Goal: Communication & Community: Share content

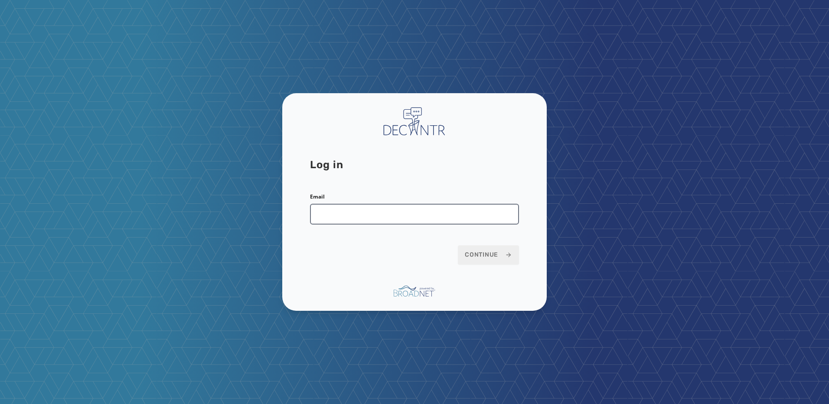
click at [366, 217] on input "Email" at bounding box center [414, 214] width 209 height 21
type input "**********"
click at [484, 258] on span "Continue" at bounding box center [488, 255] width 47 height 9
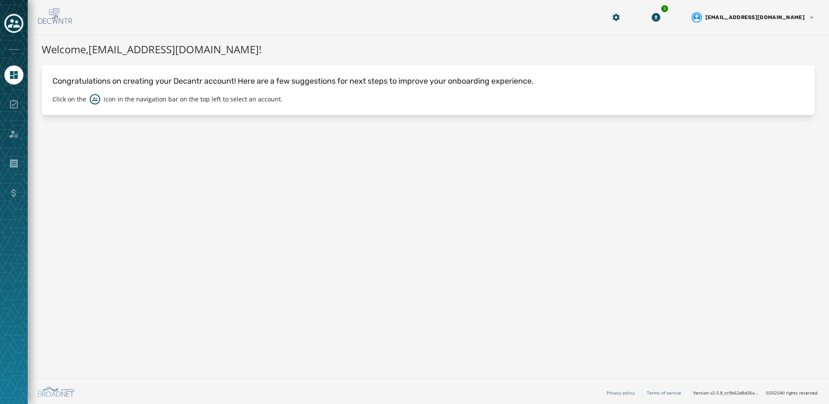
click at [20, 23] on div "Toggle account select drawer" at bounding box center [14, 24] width 16 height 16
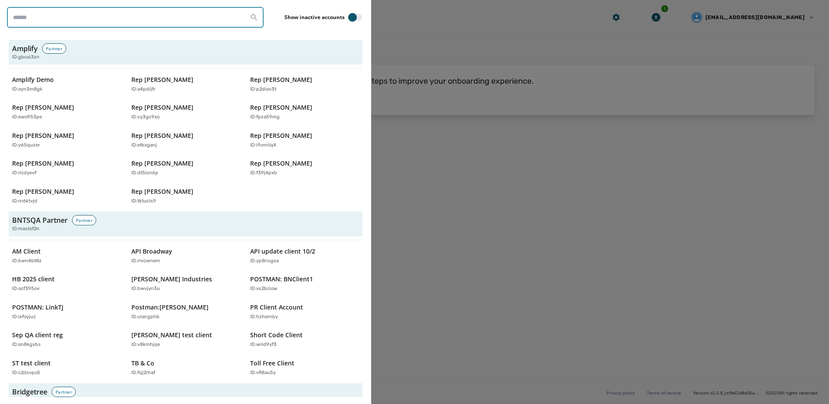
drag, startPoint x: 55, startPoint y: 24, endPoint x: 71, endPoint y: 19, distance: 15.9
click at [55, 23] on input "search" at bounding box center [135, 17] width 257 height 21
type input "**********"
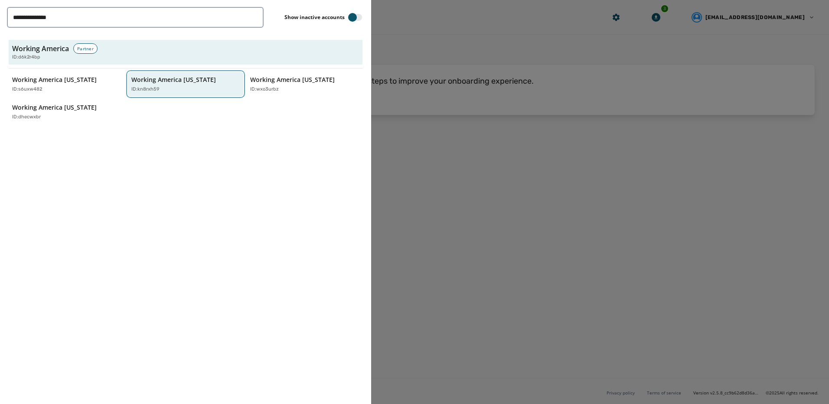
click at [150, 81] on p "Working America Ohio" at bounding box center [173, 79] width 85 height 9
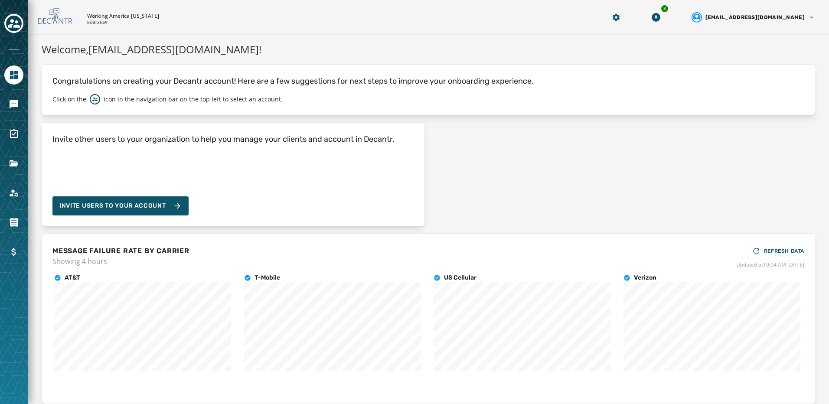
click at [20, 112] on div at bounding box center [13, 104] width 19 height 19
click at [16, 104] on icon "Navigate to Messaging" at bounding box center [14, 104] width 9 height 9
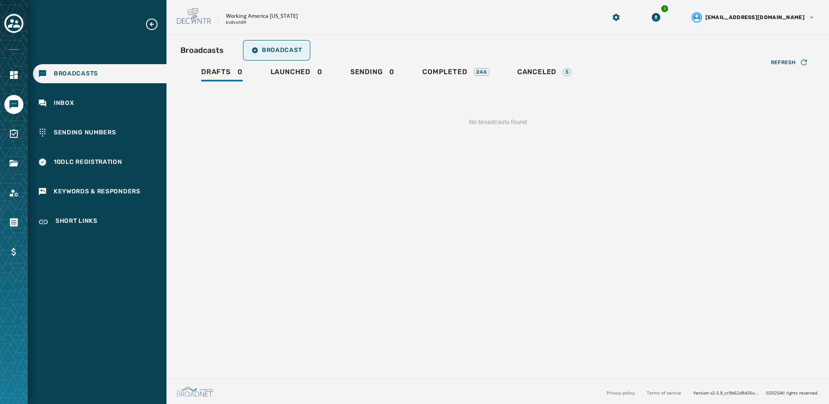
click at [273, 50] on span "Broadcast" at bounding box center [276, 50] width 50 height 7
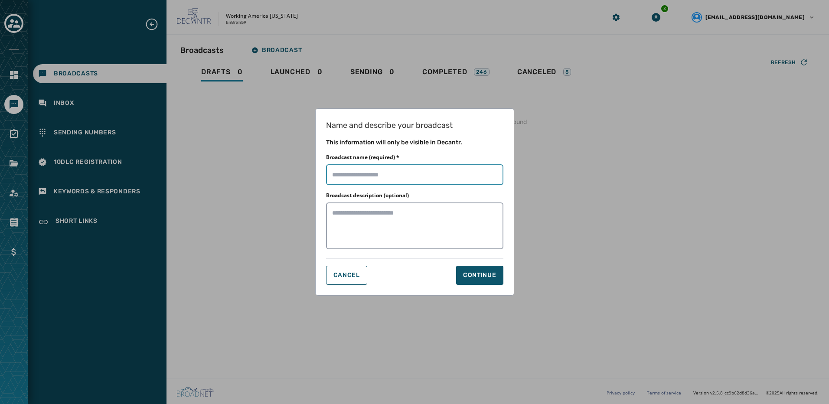
click at [369, 180] on input "Broadcast name (required) *" at bounding box center [414, 174] width 177 height 21
type input "********"
click at [494, 277] on div "Continue" at bounding box center [479, 275] width 33 height 9
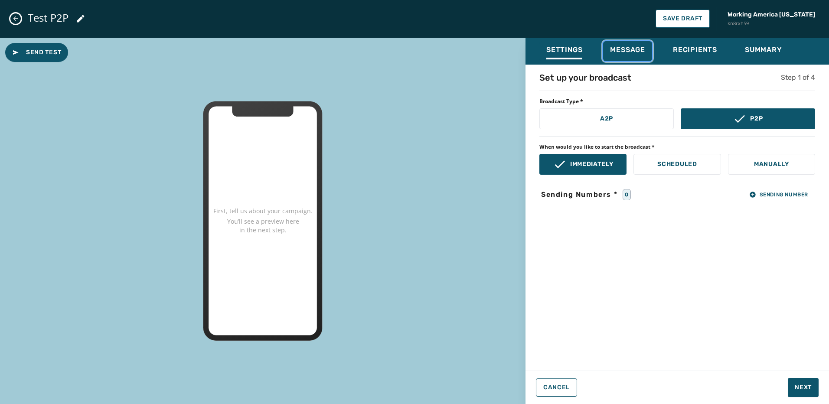
click at [638, 53] on span "Message" at bounding box center [627, 50] width 35 height 9
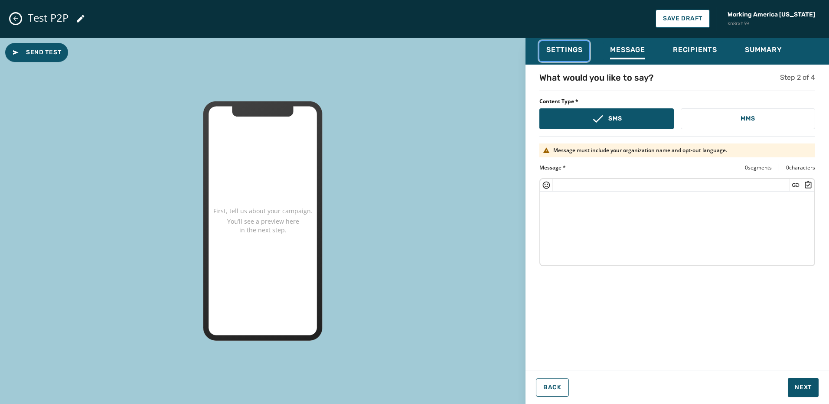
click at [547, 53] on span "Settings" at bounding box center [564, 50] width 36 height 9
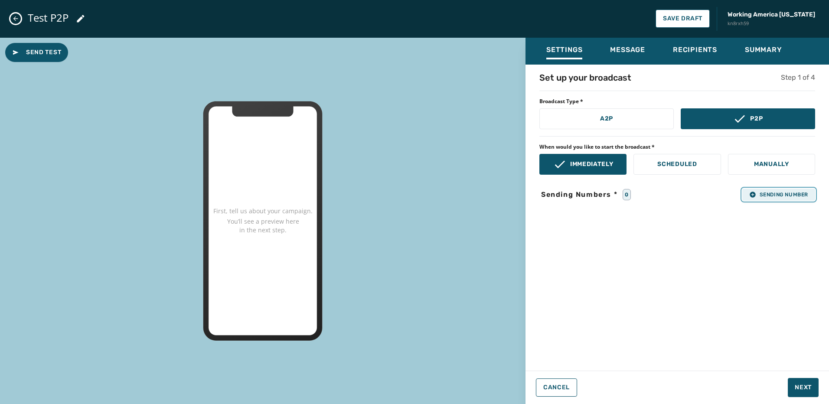
click at [760, 192] on span "Sending Number" at bounding box center [778, 194] width 59 height 7
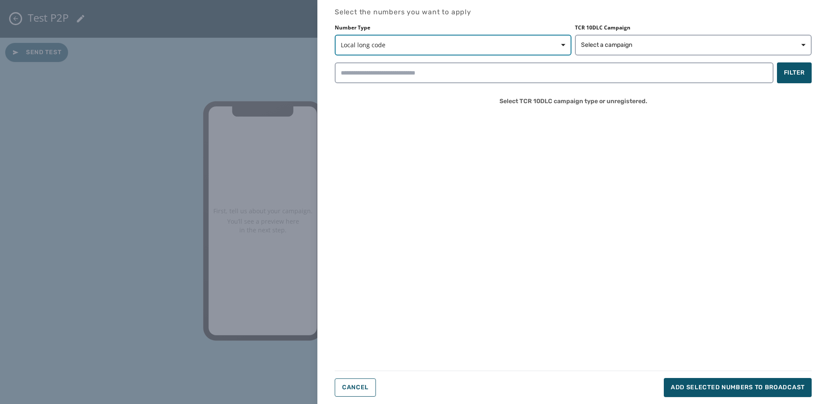
click at [523, 42] on span "Local long code" at bounding box center [453, 45] width 225 height 9
click at [378, 82] on span "Short code" at bounding box center [368, 80] width 46 height 9
click at [640, 40] on button "Select a campaign" at bounding box center [693, 45] width 237 height 21
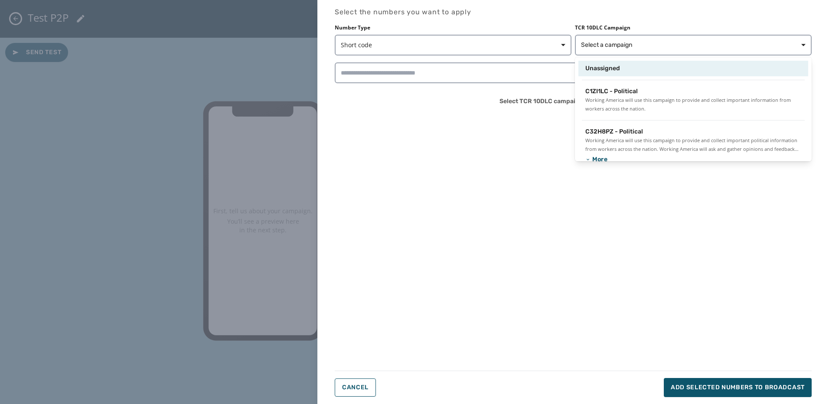
click at [612, 70] on span "Unassigned" at bounding box center [602, 68] width 35 height 9
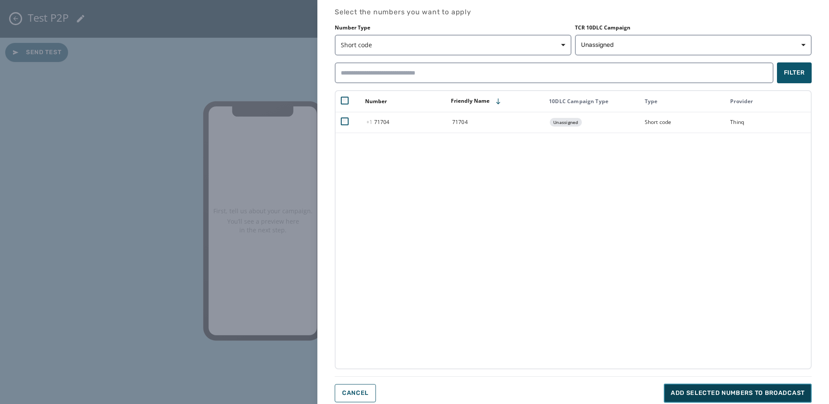
click at [751, 388] on button "Add selected numbers to broadcast" at bounding box center [738, 393] width 148 height 19
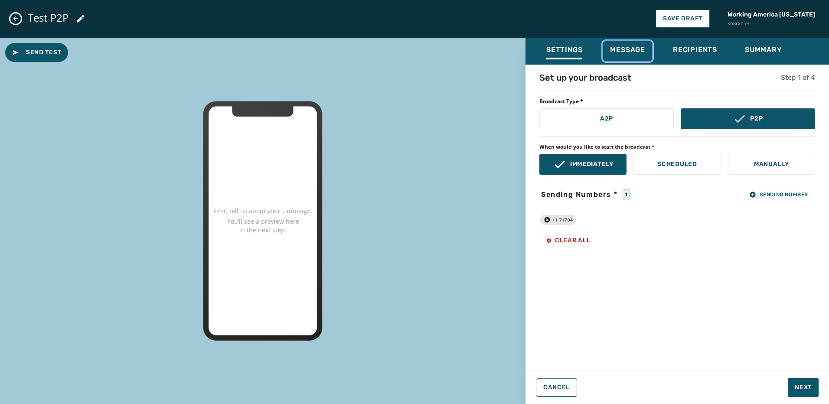
click at [642, 49] on span "Message" at bounding box center [627, 50] width 35 height 9
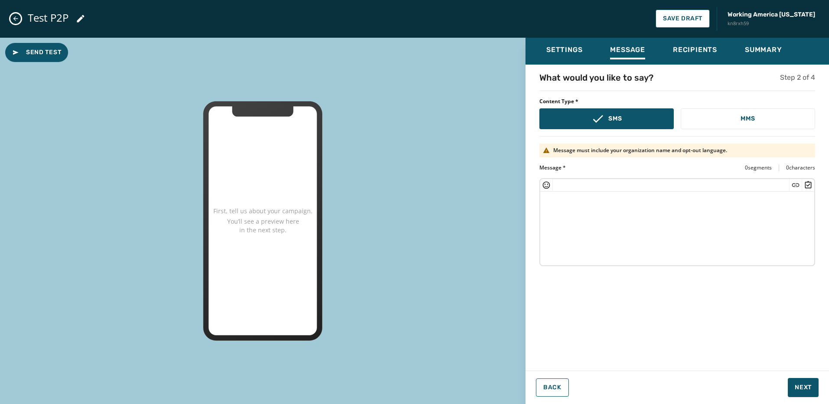
click at [606, 210] on textarea at bounding box center [677, 227] width 274 height 71
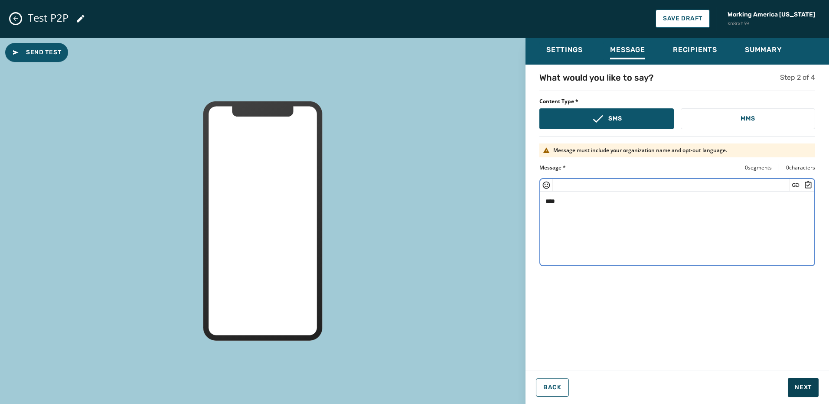
type textarea "****"
click at [804, 386] on span "Next" at bounding box center [803, 387] width 17 height 9
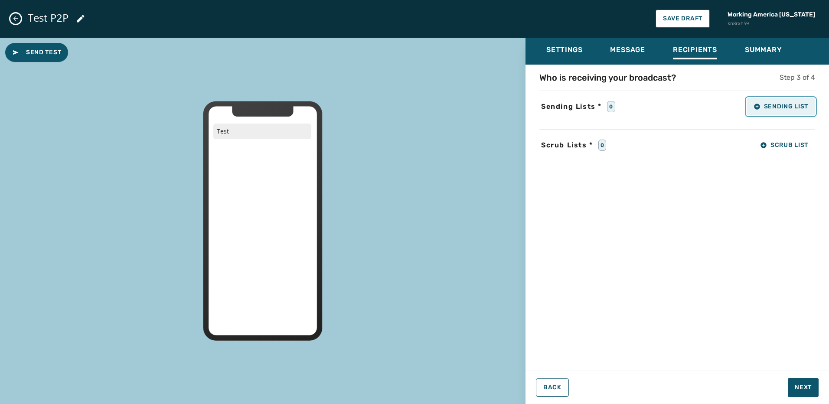
click at [784, 103] on span "Sending List" at bounding box center [780, 106] width 55 height 7
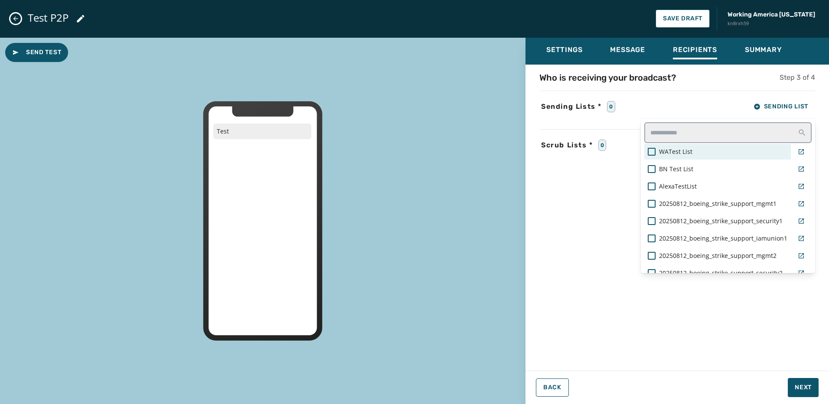
click at [662, 153] on span "WATest List" at bounding box center [675, 151] width 33 height 9
click at [795, 385] on div "Settings Message Recipients Summary Who is receiving your broadcast? Step 3 of …" at bounding box center [676, 218] width 303 height 360
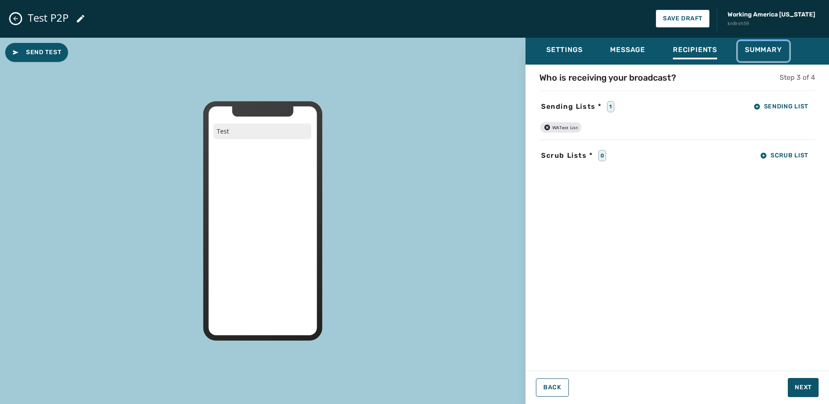
click at [742, 49] on button "Summary" at bounding box center [763, 51] width 51 height 20
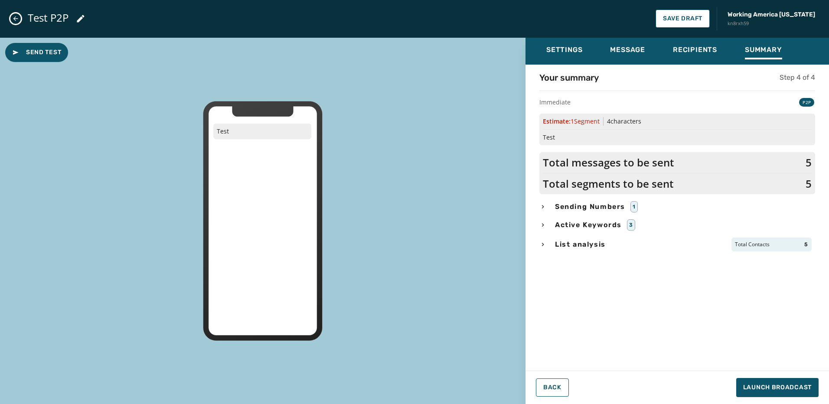
click at [549, 241] on div "List analysis Total Contacts 5" at bounding box center [677, 245] width 276 height 14
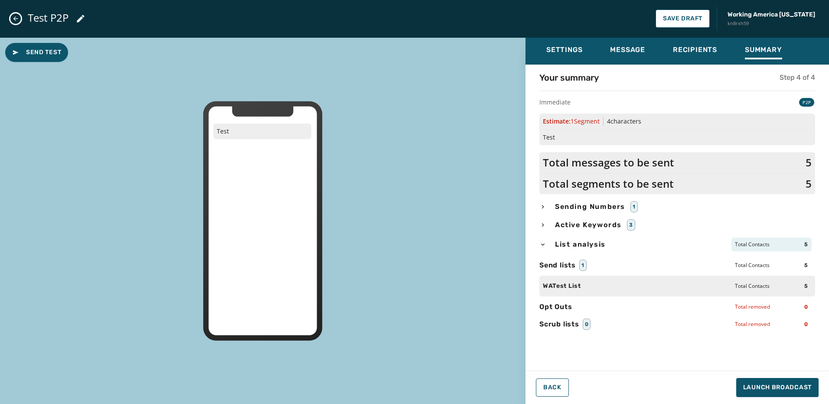
click at [538, 205] on div "Your summary Step 4 of 4 Immediate P2P Estimate: 1 Segment 4 characters Test To…" at bounding box center [676, 215] width 303 height 287
click at [541, 205] on icon "button" at bounding box center [542, 206] width 7 height 7
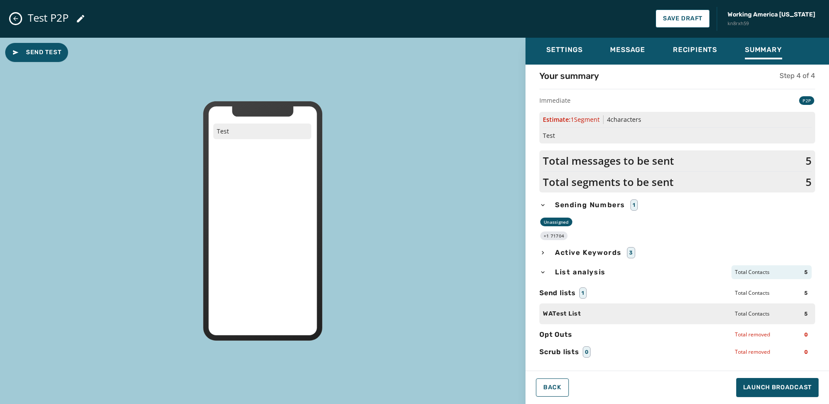
scroll to position [2, 0]
click at [21, 21] on div "Test P2P Save Draft Working America Ohio kn8rxh59" at bounding box center [414, 19] width 829 height 38
click at [13, 18] on icon "Close admin drawer" at bounding box center [15, 18] width 7 height 7
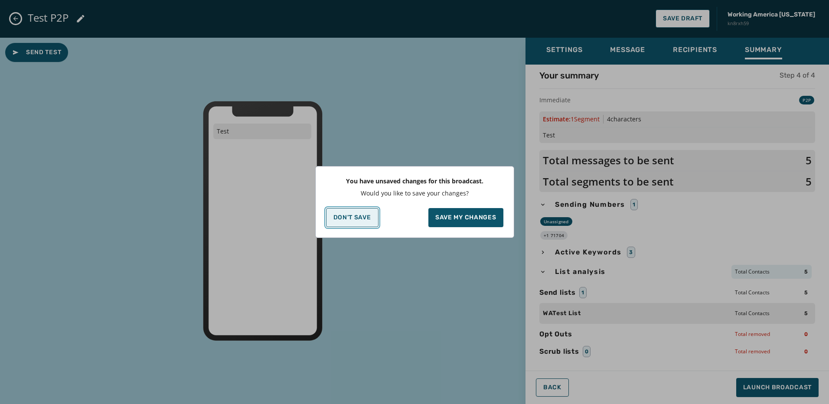
click at [339, 221] on p "Don't Save" at bounding box center [352, 217] width 38 height 7
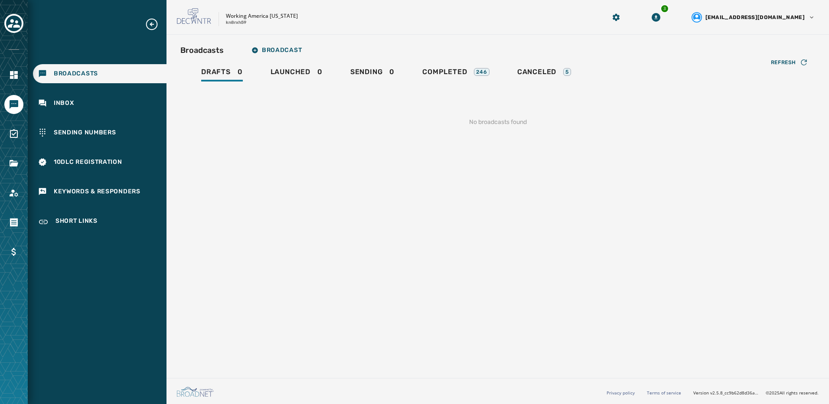
scroll to position [0, 0]
click at [19, 25] on icon "Toggle account select drawer" at bounding box center [14, 23] width 12 height 12
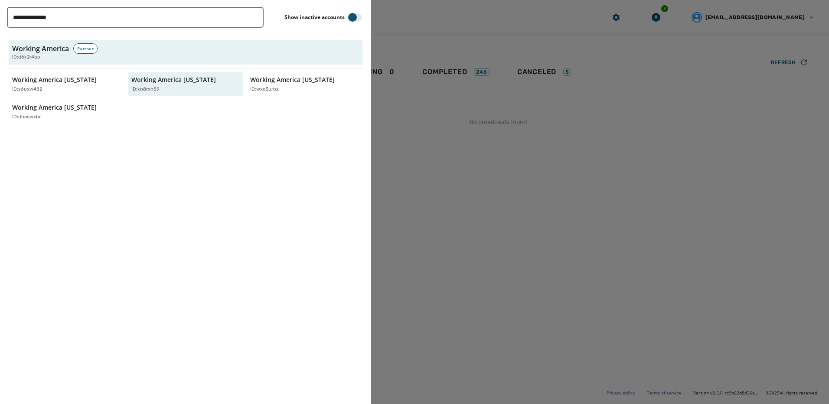
click at [255, 17] on input "**********" at bounding box center [135, 17] width 257 height 21
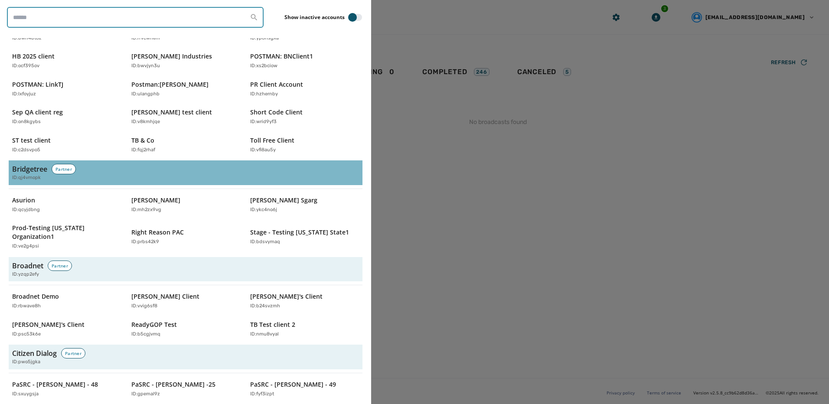
scroll to position [303, 0]
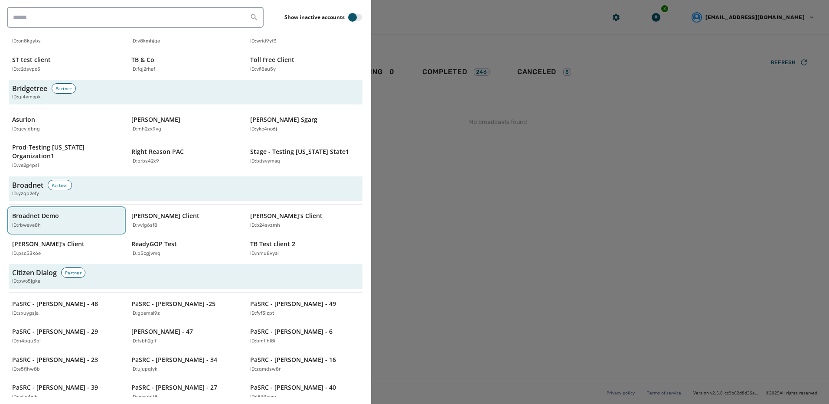
click at [45, 212] on div "Broadnet Demo ID: rbwave8h" at bounding box center [62, 221] width 100 height 18
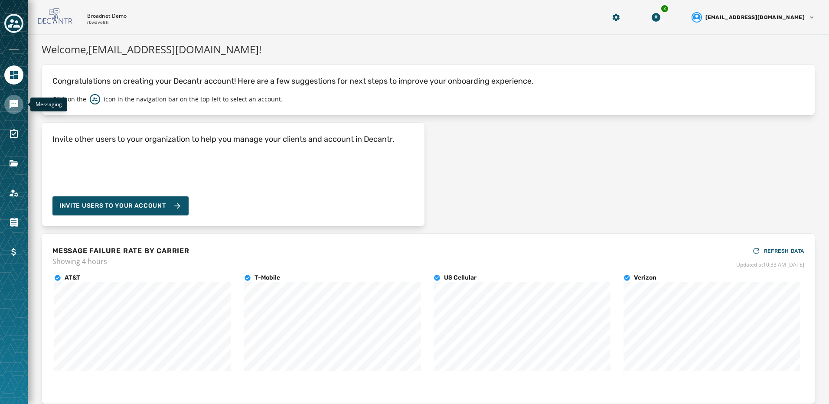
click at [16, 109] on icon "Navigate to Messaging" at bounding box center [14, 104] width 10 height 10
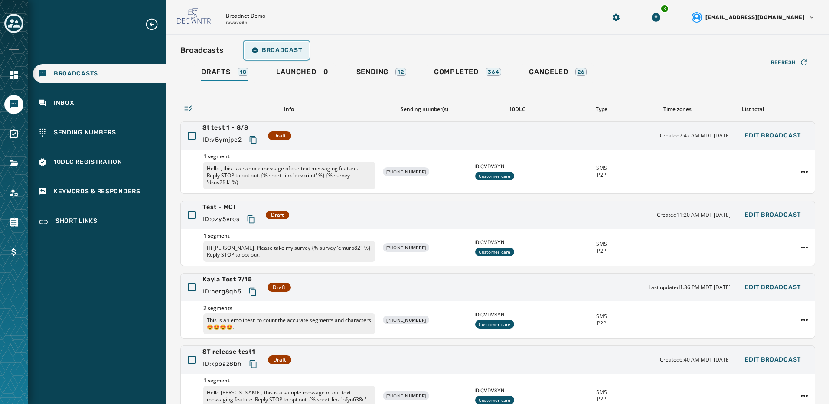
click at [273, 51] on span "Broadcast" at bounding box center [276, 50] width 50 height 7
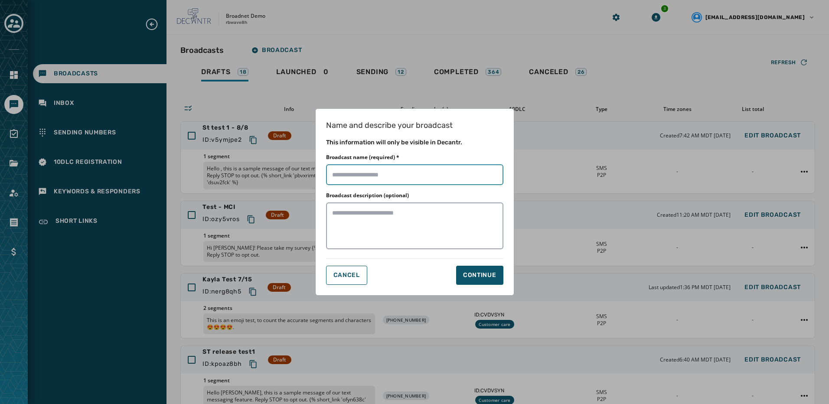
click at [416, 168] on input "Broadcast name (required) *" at bounding box center [414, 174] width 177 height 21
type input "****"
click at [475, 274] on div "Continue" at bounding box center [479, 275] width 33 height 9
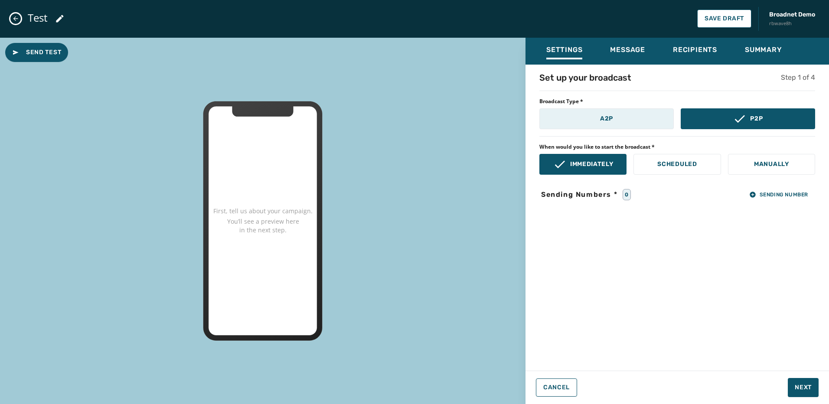
click at [635, 126] on button "A2P" at bounding box center [606, 118] width 134 height 21
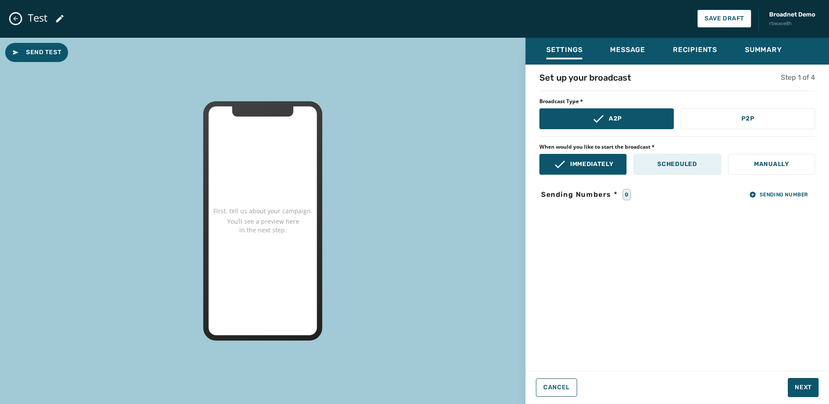
click at [667, 165] on p "Scheduled" at bounding box center [676, 164] width 39 height 9
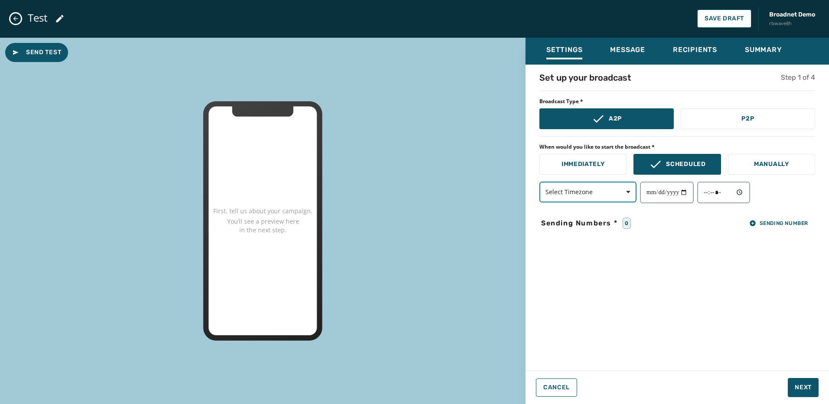
click at [630, 195] on span "button" at bounding box center [625, 191] width 21 height 17
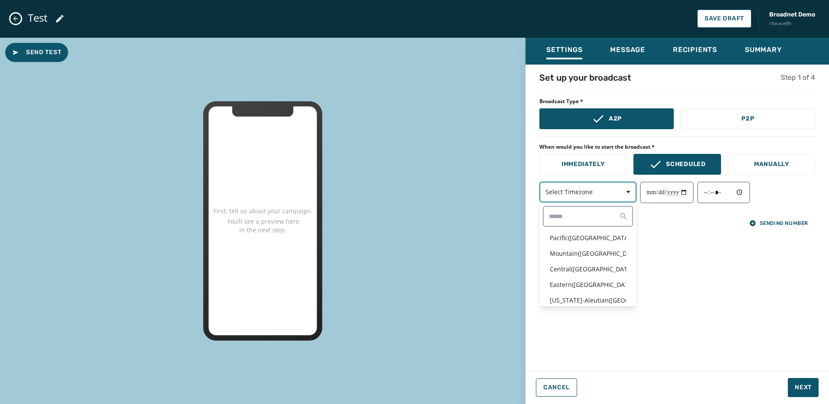
click at [630, 195] on span "button" at bounding box center [625, 191] width 21 height 17
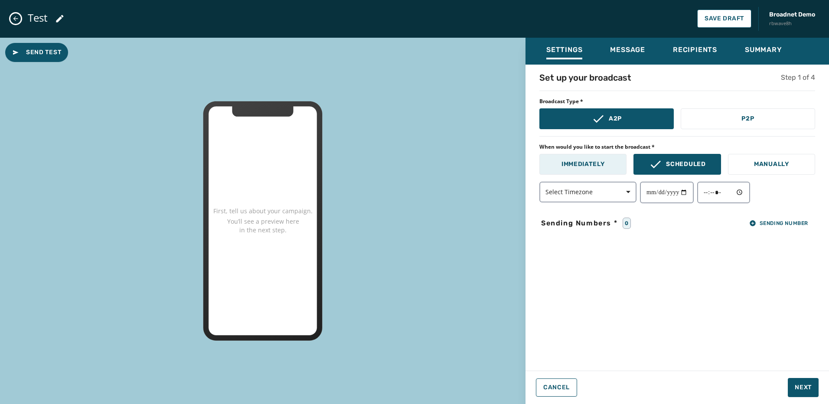
click at [613, 166] on button "Immediately" at bounding box center [582, 164] width 87 height 21
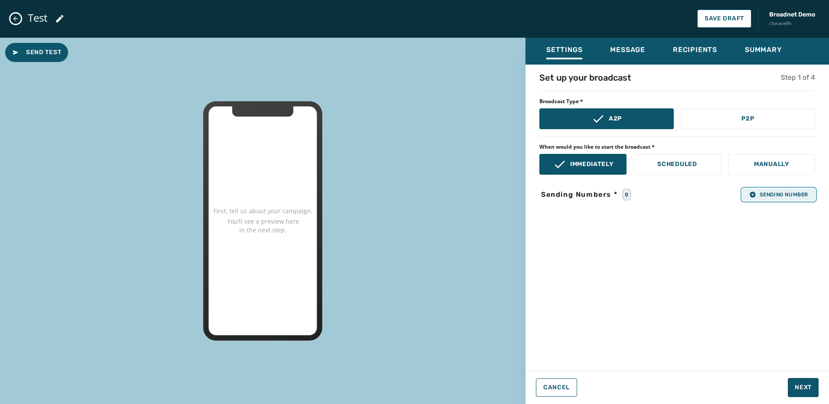
click at [762, 193] on span "Sending Number" at bounding box center [778, 194] width 59 height 7
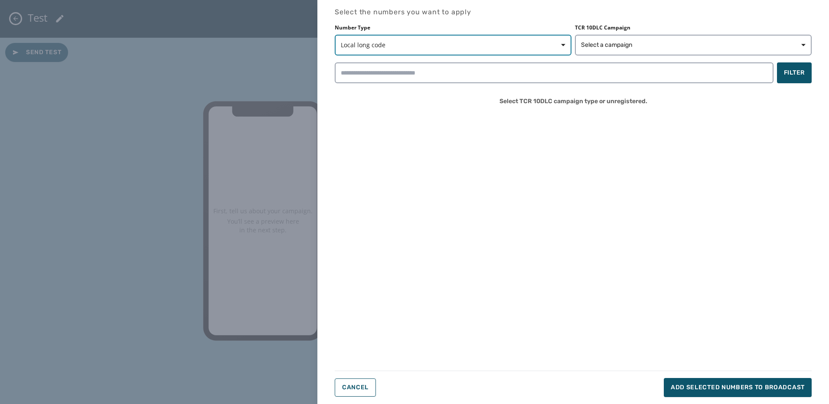
click at [503, 45] on span "Local long code" at bounding box center [453, 45] width 225 height 9
click at [371, 67] on span "Local long code" at bounding box center [368, 65] width 46 height 9
click at [672, 53] on button "Select a campaign" at bounding box center [693, 45] width 237 height 21
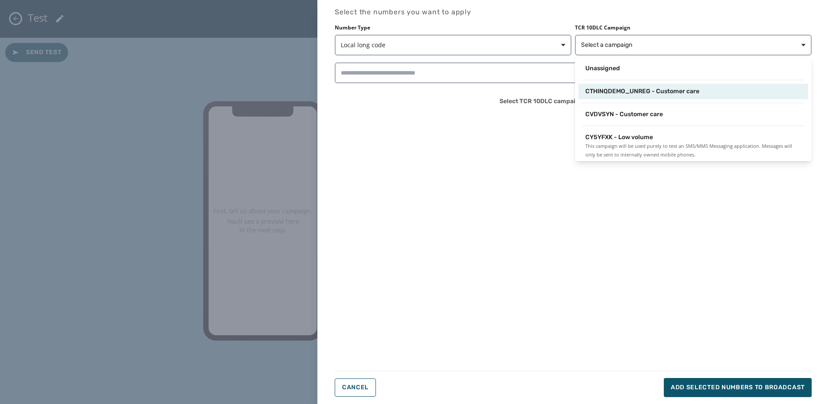
click at [633, 92] on span "CTHINQDEMO_UNREG - Customer care" at bounding box center [642, 91] width 114 height 9
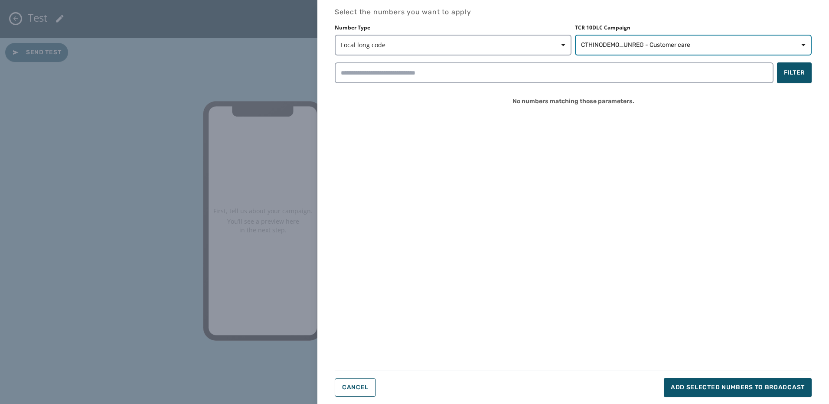
click at [635, 40] on button "CTHINQDEMO_UNREG - Customer care" at bounding box center [693, 45] width 237 height 21
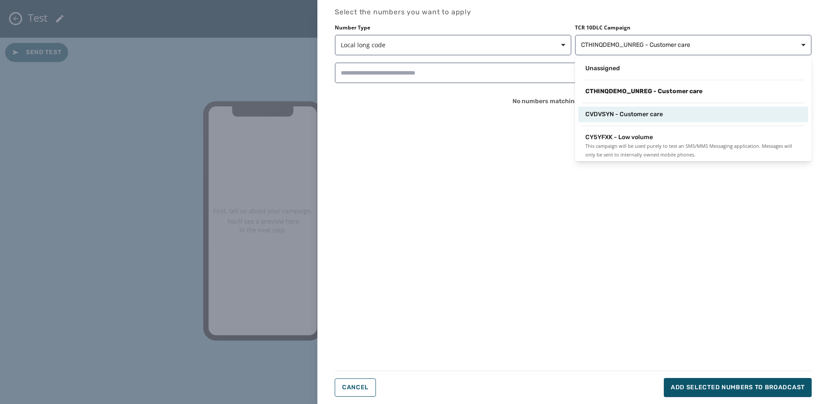
click at [631, 112] on span "CVDVSYN - Customer care" at bounding box center [624, 114] width 78 height 9
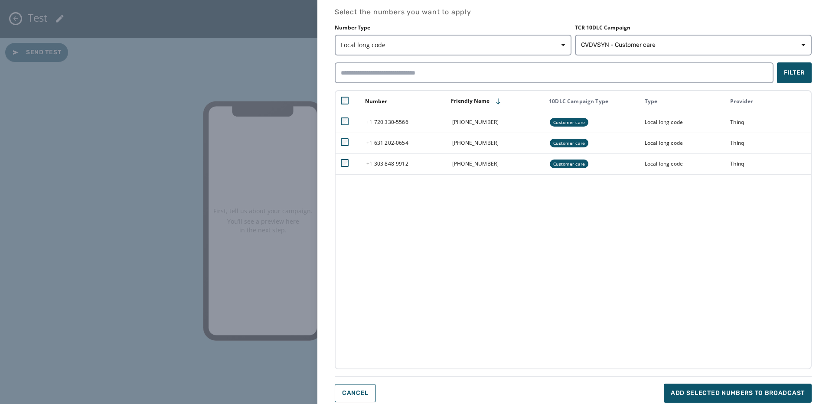
click at [711, 382] on div "Select the numbers you want to apply Number Type Local long code TCR 10DLC Camp…" at bounding box center [573, 205] width 477 height 396
click at [715, 388] on button "Add selected numbers to broadcast" at bounding box center [738, 393] width 148 height 19
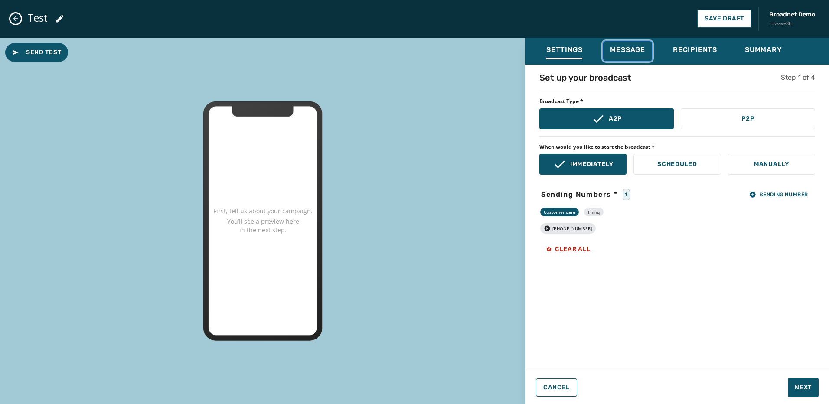
click at [620, 55] on div "Message" at bounding box center [627, 53] width 35 height 14
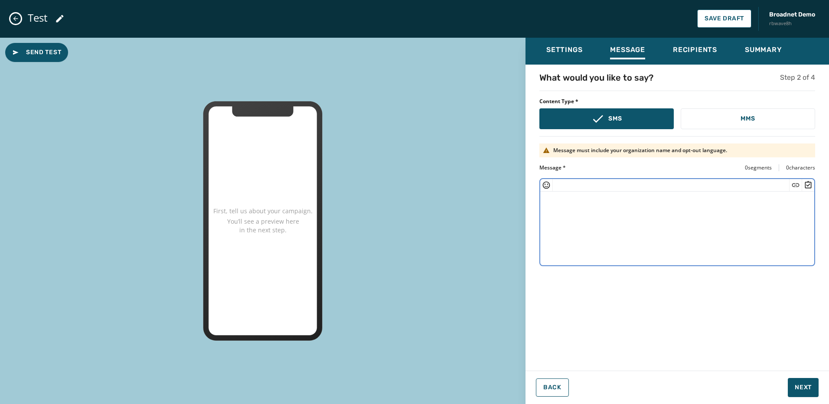
click at [640, 220] on textarea at bounding box center [677, 227] width 274 height 71
type textarea "*"
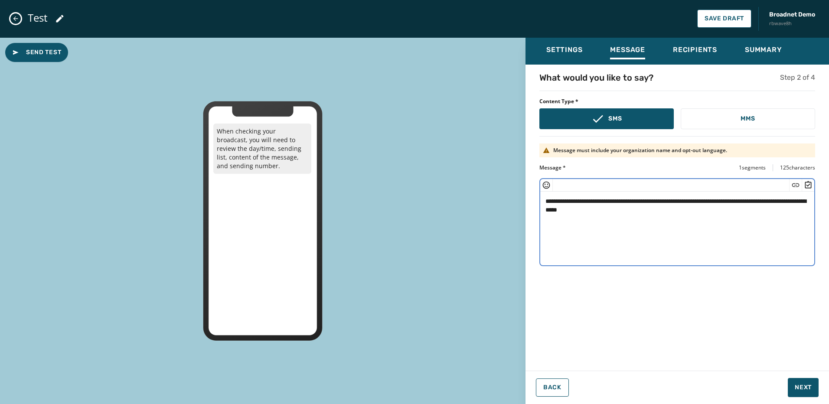
drag, startPoint x: 590, startPoint y: 200, endPoint x: 563, endPoint y: 198, distance: 27.8
click at [563, 198] on textarea "**********" at bounding box center [677, 227] width 274 height 71
drag, startPoint x: 611, startPoint y: 201, endPoint x: 648, endPoint y: 192, distance: 38.4
click at [636, 200] on textarea "**********" at bounding box center [677, 227] width 274 height 71
click at [711, 200] on textarea "**********" at bounding box center [677, 227] width 274 height 71
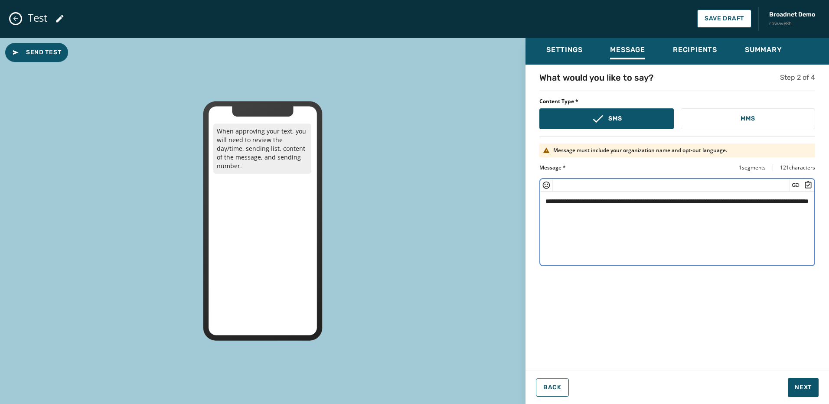
click at [632, 208] on textarea "**********" at bounding box center [677, 227] width 274 height 71
type textarea "**********"
click at [795, 387] on span "Next" at bounding box center [803, 387] width 17 height 9
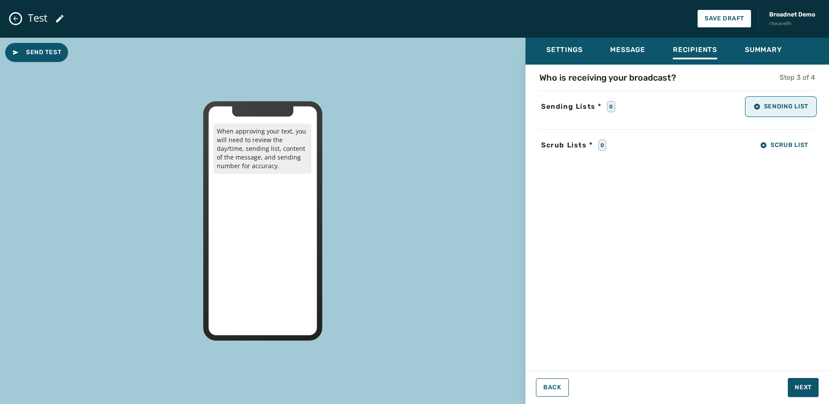
click at [771, 104] on span "Sending List" at bounding box center [780, 106] width 55 height 7
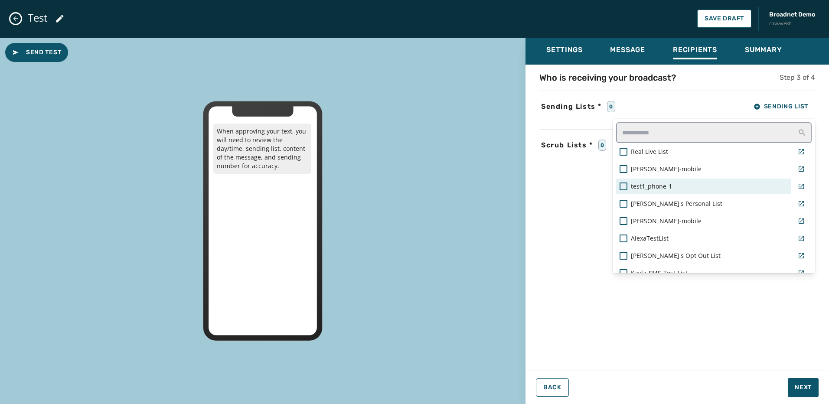
click at [651, 190] on span "test1_phone-1" at bounding box center [651, 186] width 41 height 9
click at [806, 381] on div "Settings Message Recipients Summary Who is receiving your broadcast? Step 3 of …" at bounding box center [676, 218] width 303 height 360
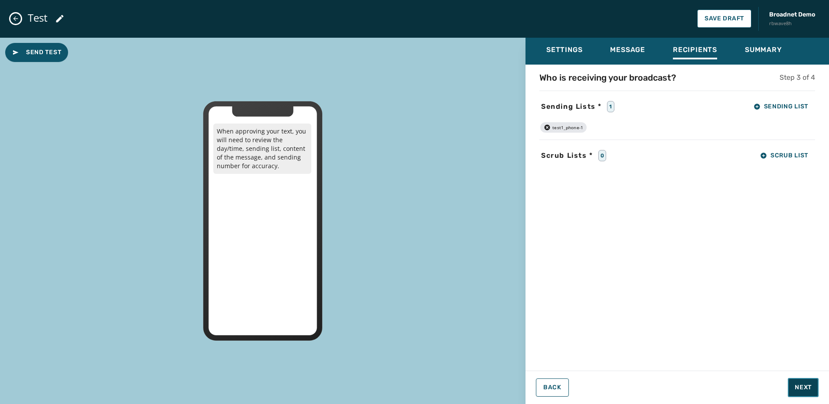
click at [807, 380] on button "Next" at bounding box center [803, 387] width 31 height 19
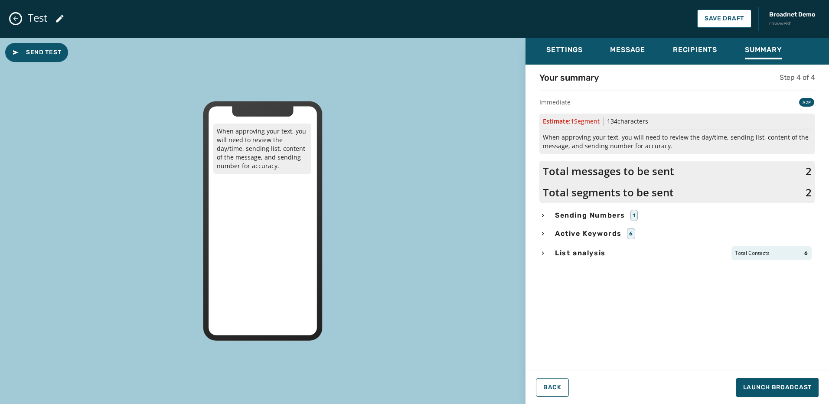
click at [543, 251] on icon "button" at bounding box center [542, 253] width 7 height 7
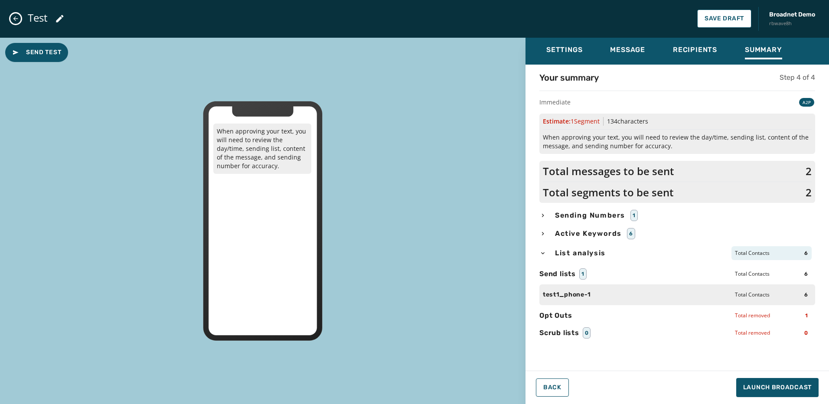
click at [539, 215] on div "Your summary Step 4 of 4 Immediate A2P Estimate: 1 Segment 134 characters When …" at bounding box center [676, 215] width 303 height 287
click at [541, 214] on icon "button" at bounding box center [542, 215] width 7 height 7
